Goal: Task Accomplishment & Management: Manage account settings

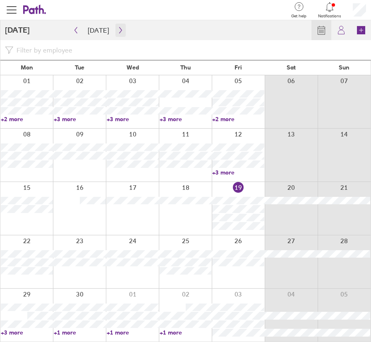
click at [117, 29] on icon "button" at bounding box center [120, 30] width 6 height 7
